Goal: Find specific page/section: Find specific page/section

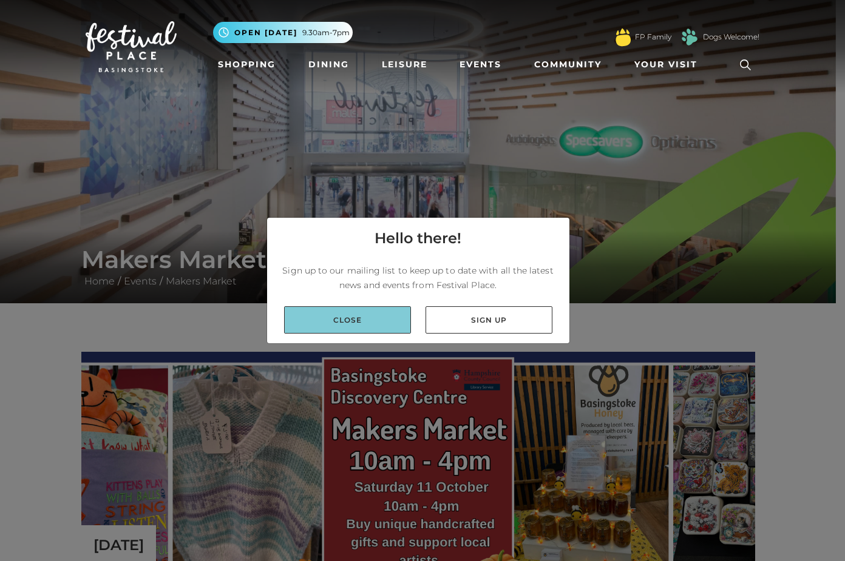
click at [357, 323] on link "Close" at bounding box center [347, 319] width 127 height 27
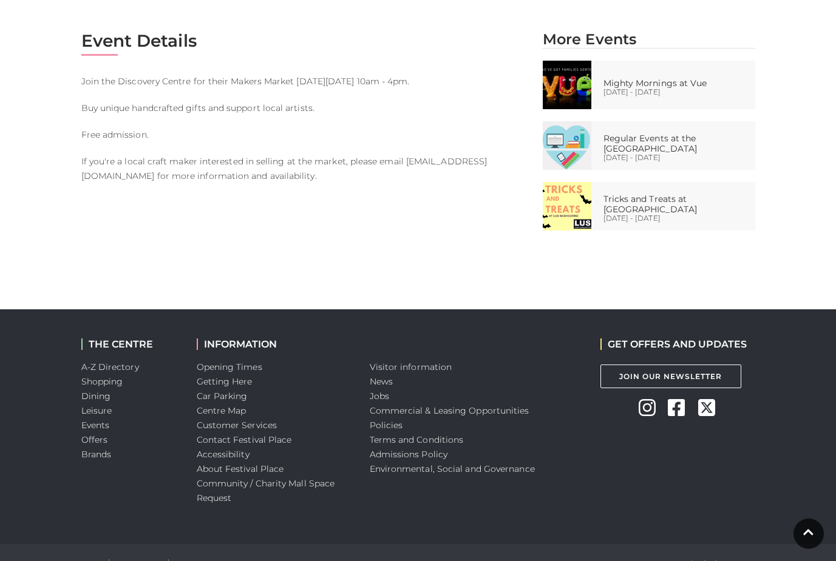
scroll to position [636, 0]
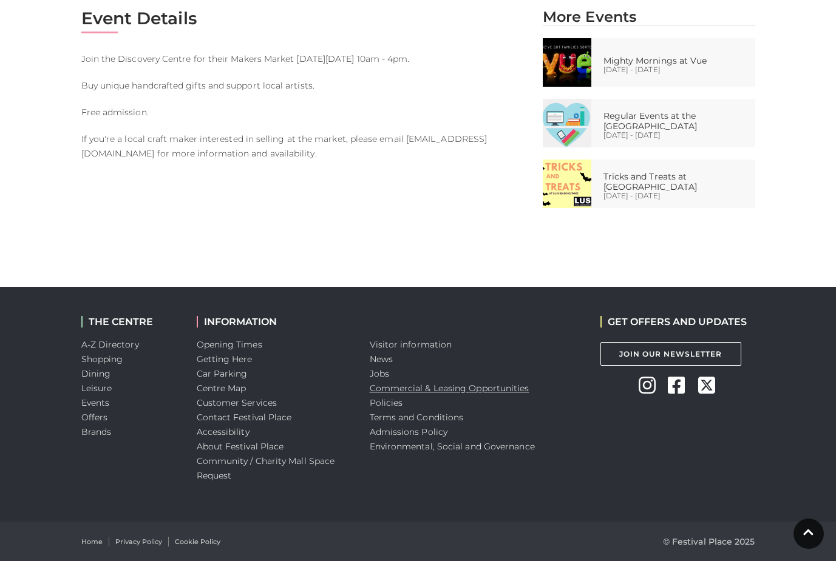
click at [493, 388] on link "Commercial & Leasing Opportunities" at bounding box center [450, 388] width 160 height 11
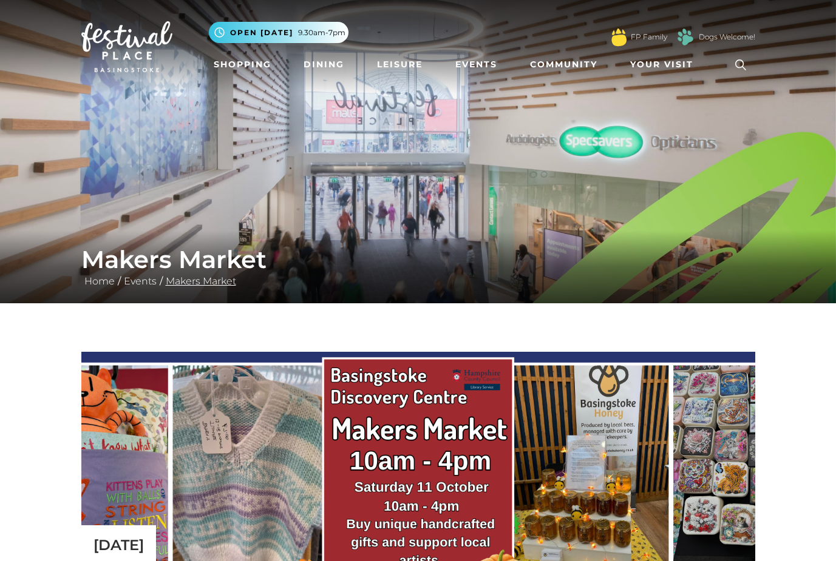
click at [217, 281] on link "Makers Market" at bounding box center [201, 282] width 76 height 12
